Goal: Task Accomplishment & Management: Complete application form

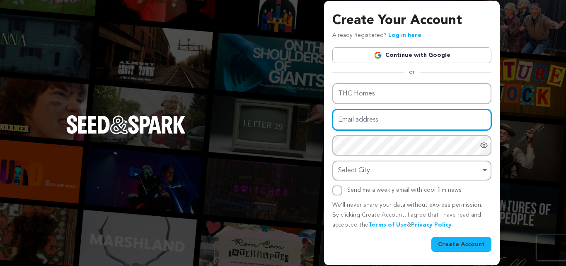
drag, startPoint x: 0, startPoint y: 0, endPoint x: 343, endPoint y: 123, distance: 364.6
click at [343, 123] on input "Email address" at bounding box center [411, 119] width 159 height 21
paste input "koxyfula@forexzig.com"
type input "koxyfula@forexzig.com"
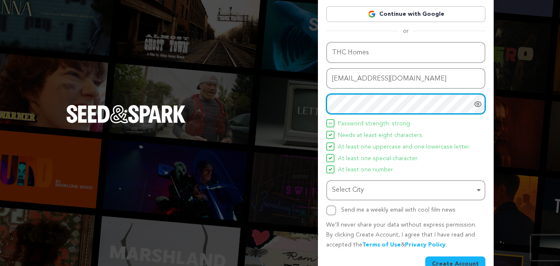
scroll to position [59, 0]
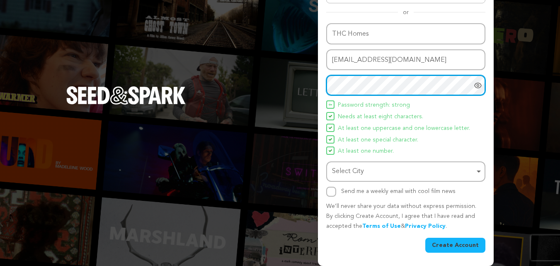
click at [358, 181] on div "Select City Select City Remove item" at bounding box center [405, 171] width 159 height 20
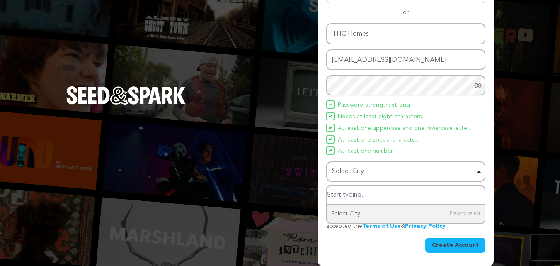
paste input "[GEOGRAPHIC_DATA]"
type input "[GEOGRAPHIC_DATA]"
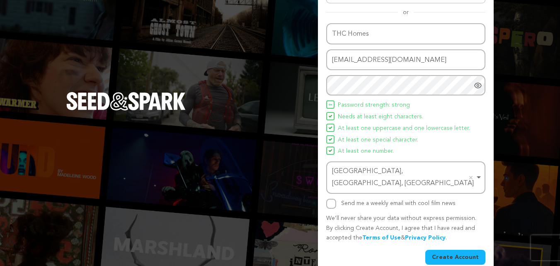
click at [468, 249] on button "Create Account" at bounding box center [455, 256] width 60 height 15
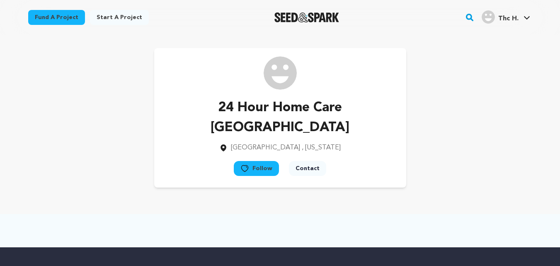
click at [507, 14] on h4 "Thc H." at bounding box center [508, 19] width 20 height 10
